Goal: Task Accomplishment & Management: Manage account settings

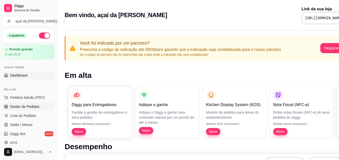
click at [34, 106] on span "Gestor de Pedidos" at bounding box center [24, 106] width 29 height 5
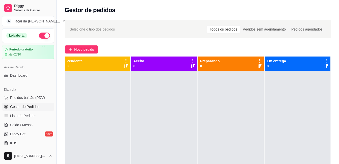
click at [187, 97] on div at bounding box center [164, 153] width 66 height 164
click at [19, 126] on span "Salão / Mesas" at bounding box center [21, 124] width 22 height 5
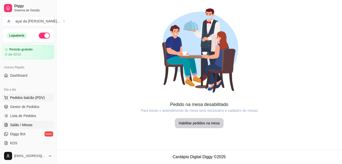
click at [20, 98] on span "Pedidos balcão (PDV)" at bounding box center [27, 97] width 35 height 5
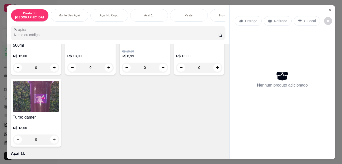
scroll to position [353, 0]
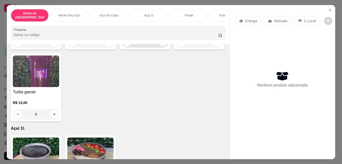
click at [161, 44] on icon "increase-product-quantity" at bounding box center [163, 42] width 4 height 4
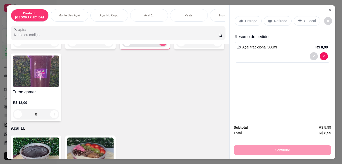
click at [162, 43] on icon "increase-product-quantity" at bounding box center [163, 42] width 3 height 3
type input "4"
click at [266, 22] on div "Retirada" at bounding box center [278, 21] width 28 height 10
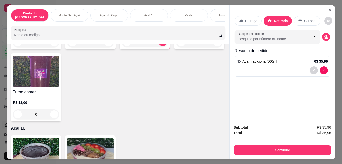
click at [281, 137] on div "Subtotal R$ 35,96 Total R$ 35,96 Continuar" at bounding box center [283, 140] width 98 height 31
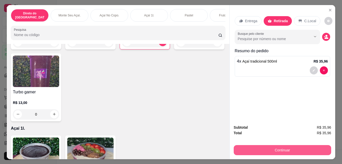
click at [281, 148] on button "Continuar" at bounding box center [283, 150] width 98 height 10
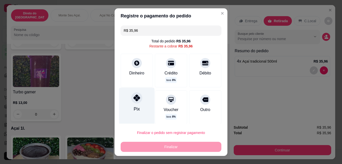
click at [134, 102] on div at bounding box center [136, 97] width 11 height 11
type input "R$ 0,00"
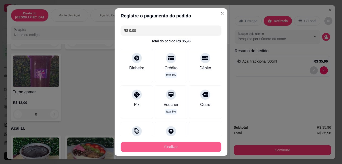
click at [169, 147] on button "Finalizar" at bounding box center [171, 147] width 101 height 10
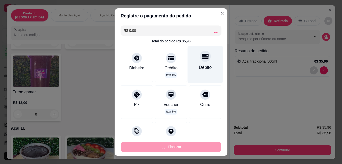
type input "0"
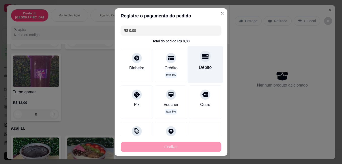
type input "-R$ 35,96"
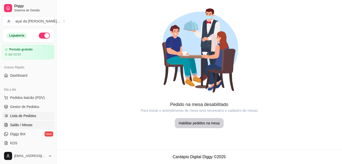
click at [20, 118] on span "Lista de Pedidos" at bounding box center [23, 115] width 26 height 5
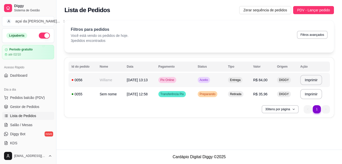
click at [216, 81] on td "Aceito" at bounding box center [210, 80] width 30 height 14
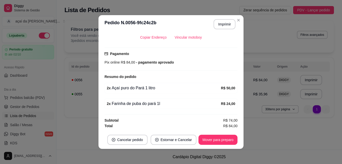
scroll to position [1, 0]
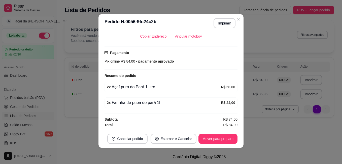
click at [211, 144] on footer "Cancelar pedido Estornar e Cancelar Mover para preparo" at bounding box center [171, 139] width 145 height 18
click at [222, 139] on button "Mover para preparo" at bounding box center [218, 139] width 39 height 10
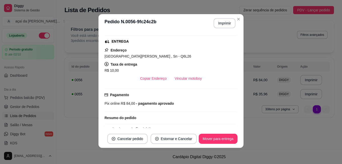
scroll to position [68, 0]
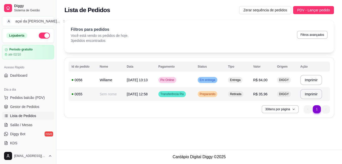
click at [195, 90] on td "Transferência Pix" at bounding box center [175, 94] width 39 height 14
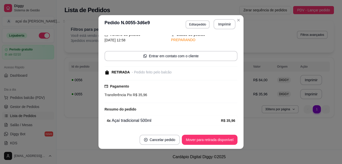
scroll to position [37, 0]
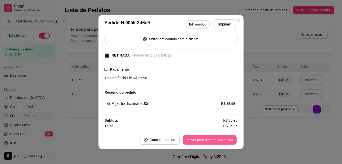
click at [211, 137] on button "Mover para retirada disponível" at bounding box center [210, 140] width 54 height 10
click at [222, 143] on button "Mover para finalizado" at bounding box center [217, 140] width 41 height 10
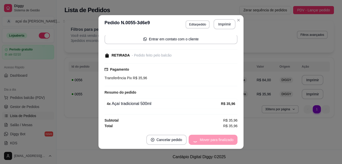
scroll to position [15, 0]
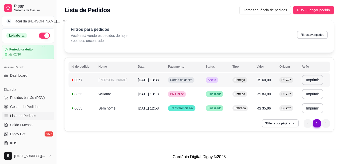
click at [209, 78] on div "Aceito" at bounding box center [212, 80] width 12 height 6
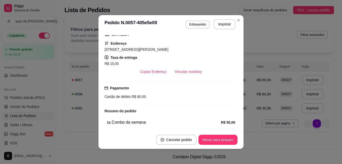
scroll to position [103, 0]
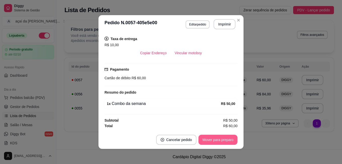
click at [213, 138] on button "Mover para preparo" at bounding box center [218, 140] width 39 height 10
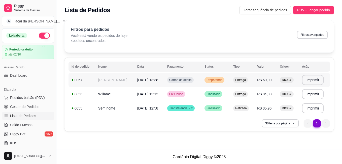
click at [184, 81] on span "Cartão de débito" at bounding box center [180, 80] width 24 height 4
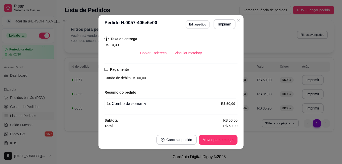
scroll to position [1, 0]
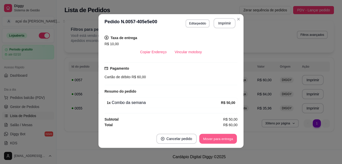
click at [226, 136] on button "Mover para entrega" at bounding box center [218, 139] width 38 height 10
click at [221, 137] on button "Mover para finalizado" at bounding box center [217, 139] width 42 height 10
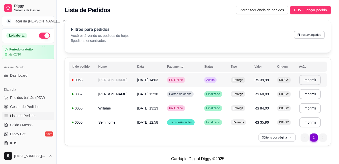
click at [137, 78] on span "[DATE] 14:03" at bounding box center [147, 80] width 21 height 4
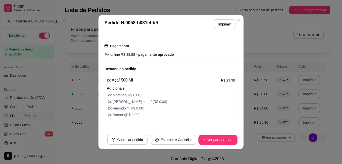
scroll to position [137, 0]
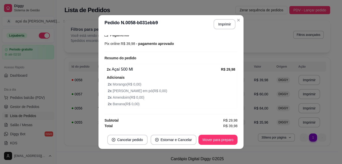
click at [226, 137] on button "Mover para preparo" at bounding box center [218, 140] width 39 height 10
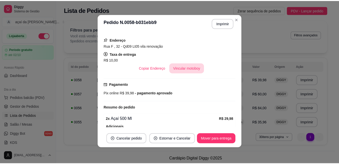
scroll to position [53, 0]
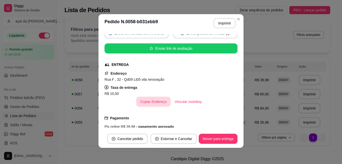
click at [149, 101] on button "Copiar Endereço" at bounding box center [153, 102] width 35 height 10
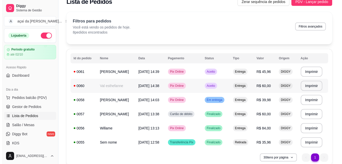
scroll to position [25, 0]
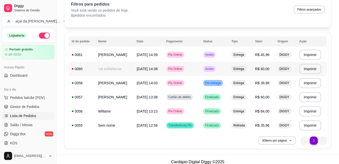
click at [209, 68] on td "Aceito" at bounding box center [214, 69] width 28 height 14
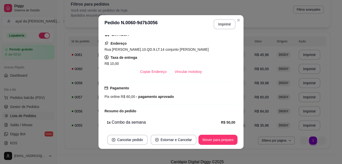
scroll to position [103, 0]
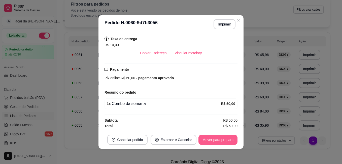
click at [215, 139] on button "Mover para preparo" at bounding box center [218, 140] width 39 height 10
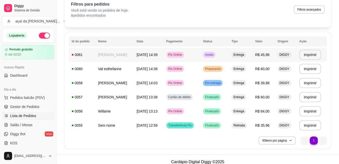
click at [215, 56] on div "Aceito" at bounding box center [209, 55] width 12 height 6
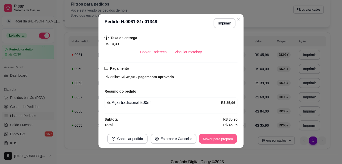
click at [212, 137] on button "Mover para preparo" at bounding box center [218, 139] width 38 height 10
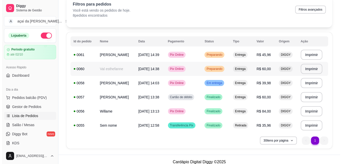
scroll to position [0, 0]
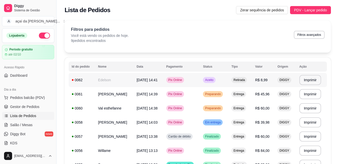
click at [157, 79] on span "[DATE] 14:41" at bounding box center [146, 80] width 21 height 4
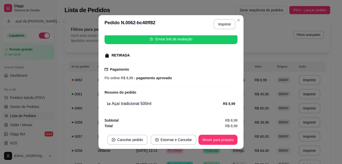
scroll to position [1, 0]
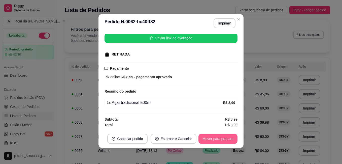
click at [224, 137] on button "Mover para preparo" at bounding box center [218, 139] width 39 height 10
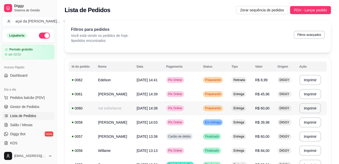
click at [208, 105] on td "Preparando" at bounding box center [214, 108] width 28 height 14
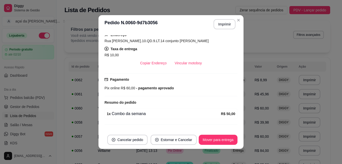
scroll to position [103, 0]
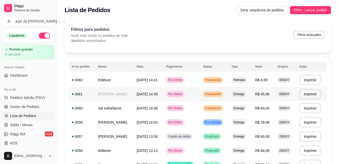
click at [183, 93] on span "Pix Online" at bounding box center [175, 94] width 16 height 4
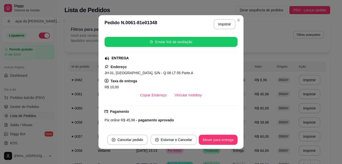
scroll to position [27, 0]
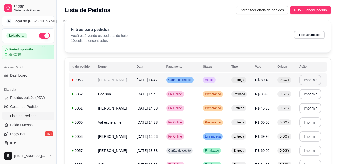
click at [191, 78] on span "Cartão de crédito" at bounding box center [179, 80] width 25 height 4
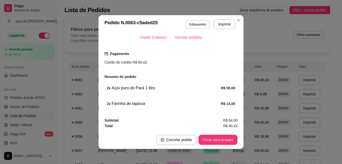
scroll to position [1, 0]
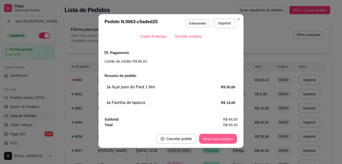
click at [220, 140] on button "Mover para preparo" at bounding box center [218, 139] width 38 height 10
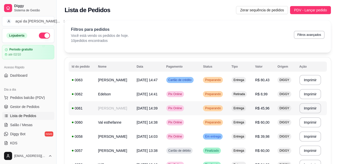
click at [153, 106] on span "[DATE] 14:39" at bounding box center [146, 108] width 21 height 4
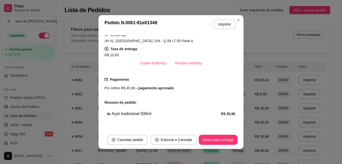
scroll to position [103, 0]
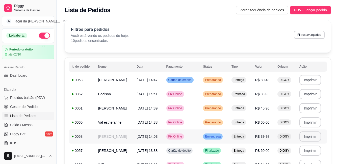
click at [108, 130] on td "[PERSON_NAME]" at bounding box center [114, 136] width 39 height 14
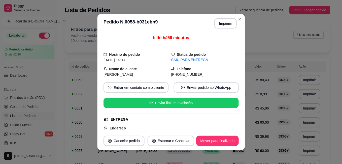
drag, startPoint x: 108, startPoint y: 130, endPoint x: 107, endPoint y: 126, distance: 4.4
click at [110, 127] on strong "Endereço" at bounding box center [118, 128] width 16 height 4
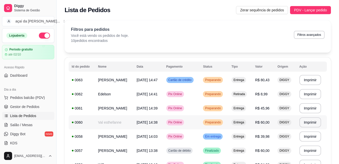
click at [122, 120] on td "Val esthefanne" at bounding box center [114, 122] width 39 height 14
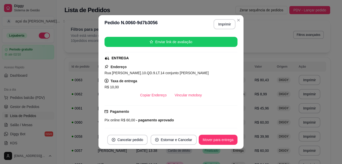
scroll to position [44, 0]
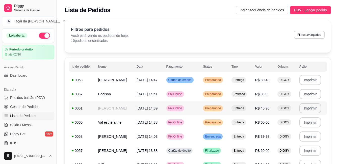
click at [157, 110] on span "[DATE] 14:39" at bounding box center [146, 108] width 21 height 4
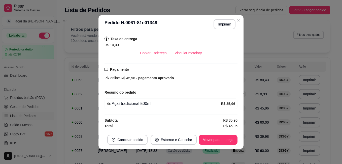
scroll to position [1, 0]
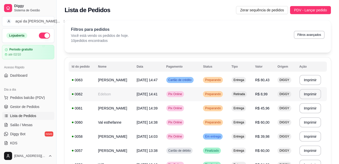
click at [155, 94] on span "[DATE] 14:41" at bounding box center [146, 94] width 21 height 4
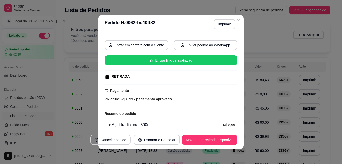
scroll to position [63, 0]
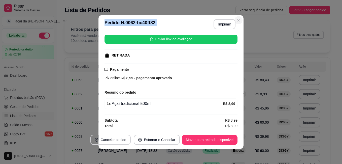
drag, startPoint x: 239, startPoint y: 16, endPoint x: 237, endPoint y: 19, distance: 3.6
click at [237, 19] on section "**********" at bounding box center [171, 82] width 145 height 134
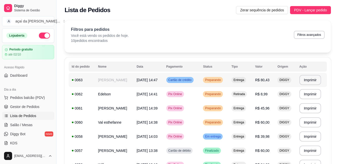
click at [193, 78] on div "Cartão de crédito" at bounding box center [179, 80] width 27 height 6
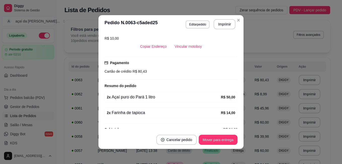
scroll to position [118, 0]
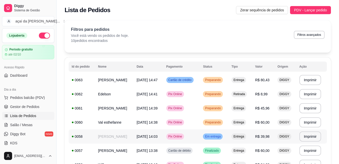
click at [181, 135] on span "Pix Online" at bounding box center [175, 136] width 16 height 4
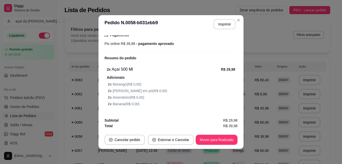
scroll to position [1, 0]
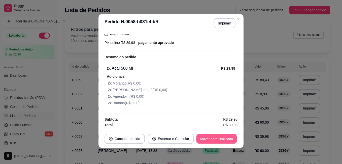
click at [222, 142] on button "Mover para finalizado" at bounding box center [217, 139] width 41 height 10
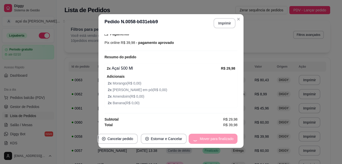
scroll to position [125, 0]
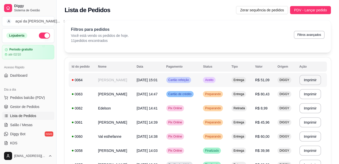
click at [163, 82] on td "[DATE] 15:01" at bounding box center [148, 80] width 30 height 14
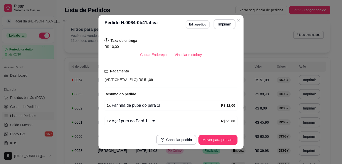
scroll to position [118, 0]
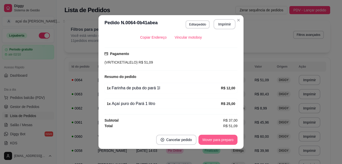
click at [211, 138] on button "Mover para preparo" at bounding box center [218, 140] width 39 height 10
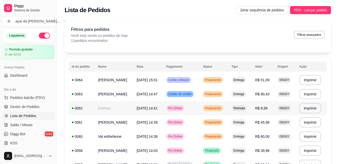
click at [222, 110] on span "Preparando" at bounding box center [213, 108] width 18 height 4
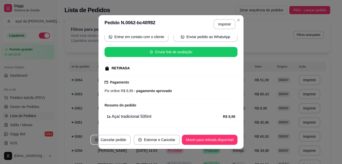
scroll to position [63, 0]
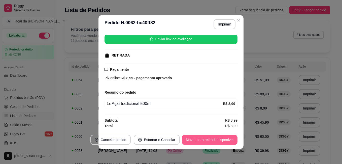
click at [208, 143] on button "Mover para retirada disponível" at bounding box center [210, 140] width 56 height 10
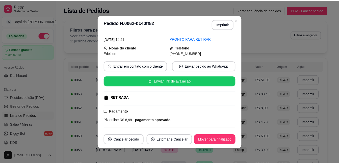
scroll to position [0, 0]
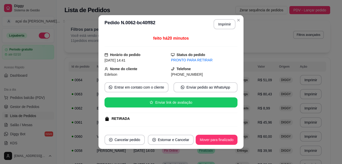
click at [242, 20] on header "**********" at bounding box center [171, 24] width 145 height 18
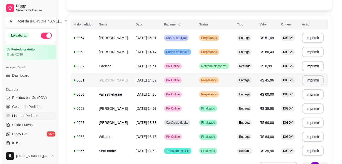
scroll to position [50, 0]
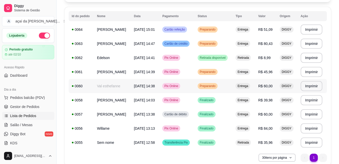
click at [159, 87] on td "[DATE] 14:38" at bounding box center [145, 86] width 28 height 14
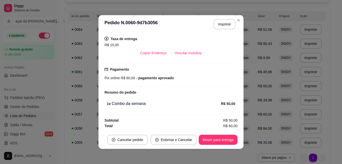
scroll to position [69, 0]
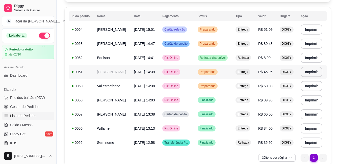
click at [180, 74] on div "Pix Online" at bounding box center [171, 72] width 18 height 6
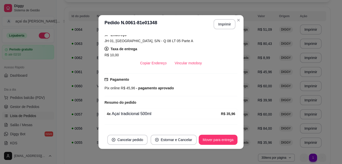
scroll to position [103, 0]
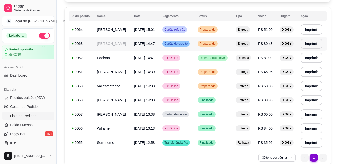
click at [214, 46] on div "Preparando" at bounding box center [207, 44] width 20 height 6
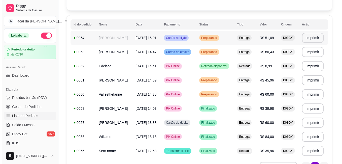
scroll to position [34, 0]
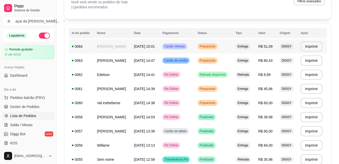
click at [194, 48] on td "Cartão refeição" at bounding box center [176, 46] width 35 height 14
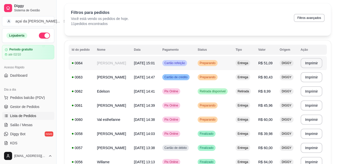
scroll to position [0, 0]
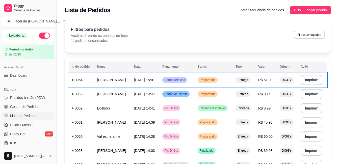
click at [34, 115] on span "Lista de Pedidos" at bounding box center [23, 115] width 26 height 5
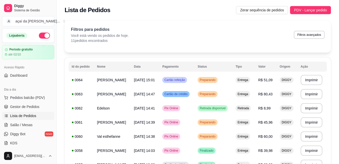
click at [36, 115] on link "Lista de Pedidos" at bounding box center [28, 116] width 52 height 8
click at [36, 113] on link "Lista de Pedidos" at bounding box center [28, 116] width 52 height 8
click at [36, 111] on ul "Pedidos balcão (PDV) Gestor de Pedidos Lista de Pedidos Salão / Mesas Diggy Bot…" at bounding box center [28, 120] width 52 height 53
